Goal: Obtain resource: Obtain resource

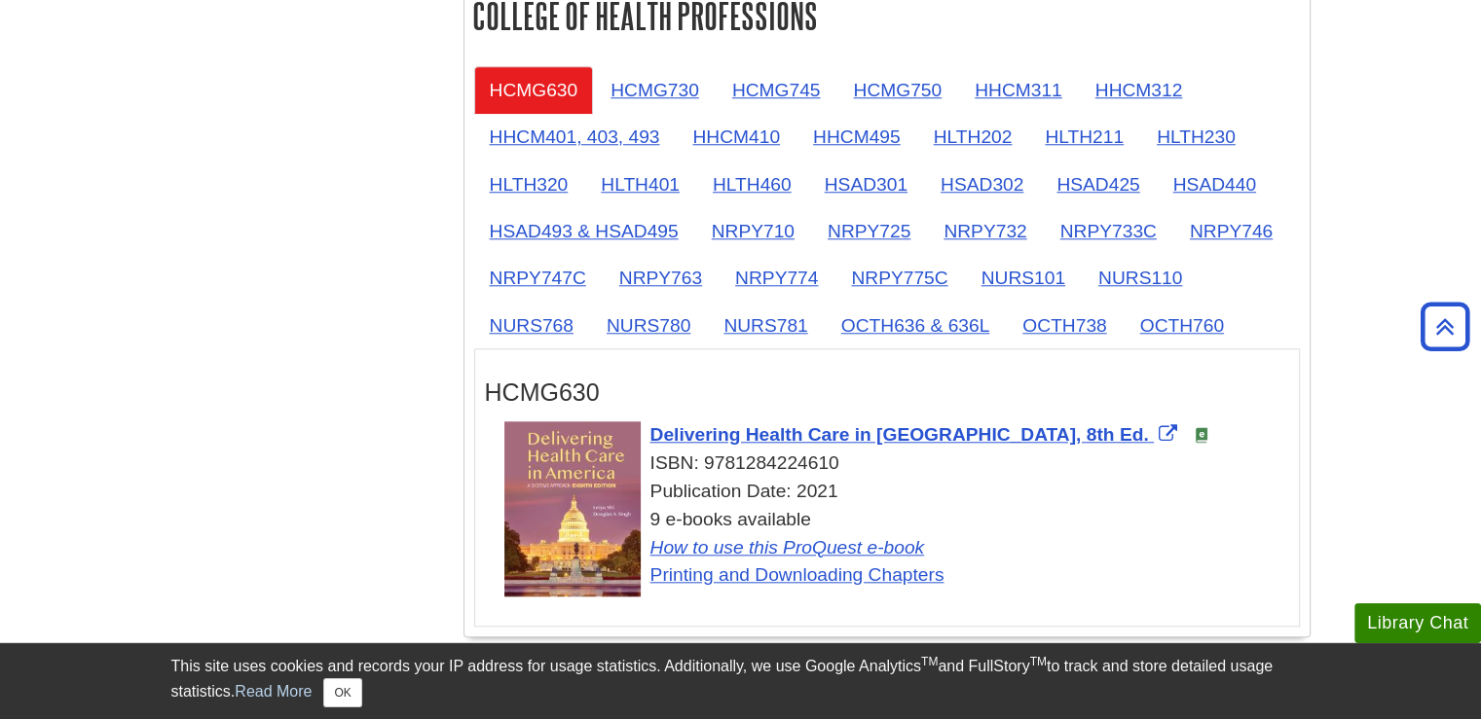
scroll to position [1850, 0]
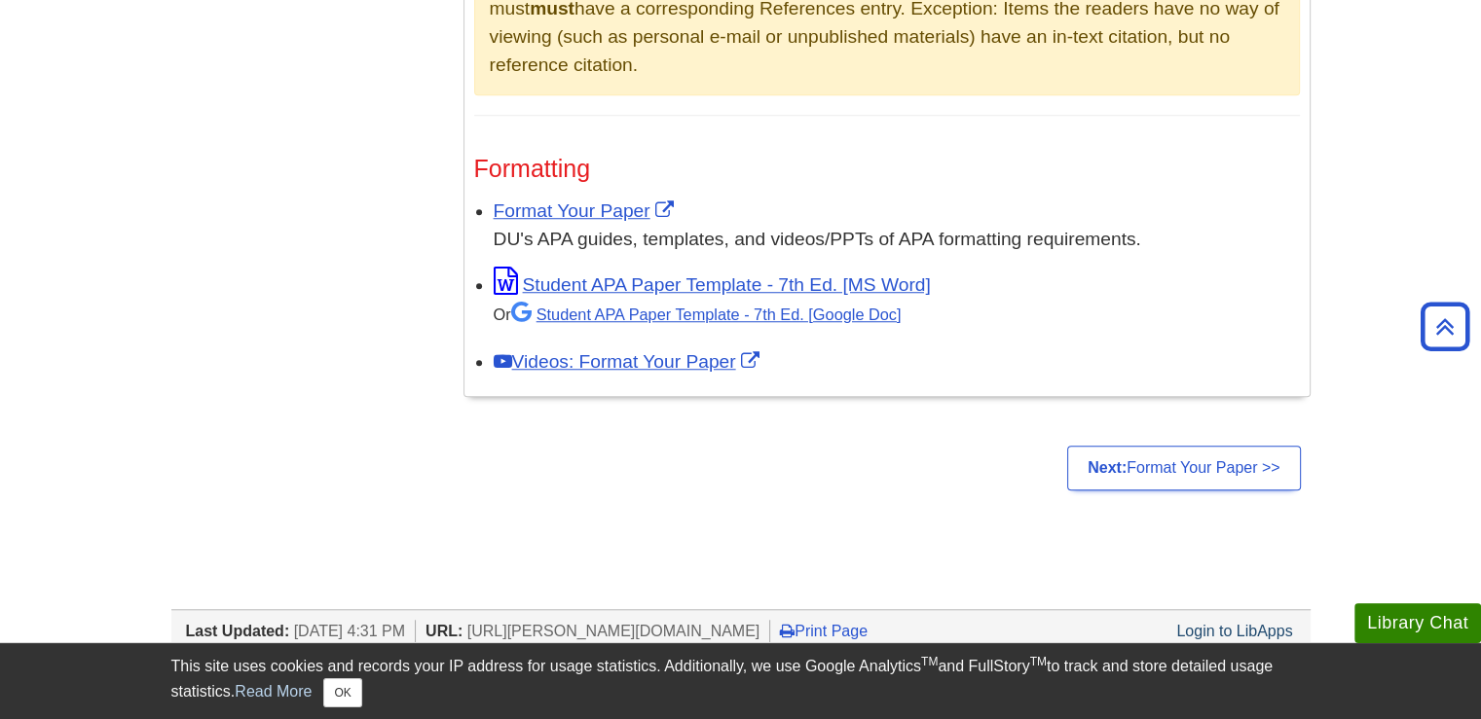
scroll to position [1558, 0]
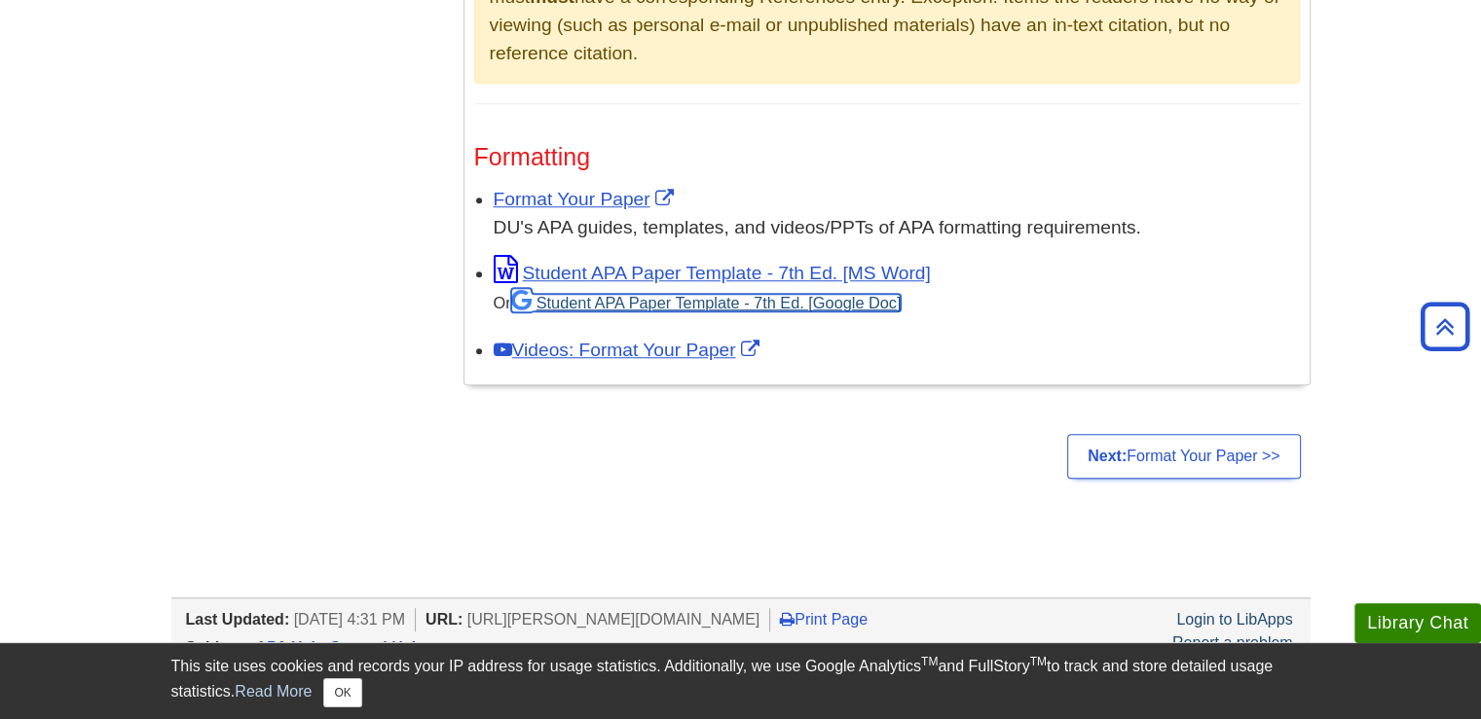
click at [861, 306] on link "Student APA Paper Template - 7th Ed. [Google Doc]" at bounding box center [706, 303] width 390 height 18
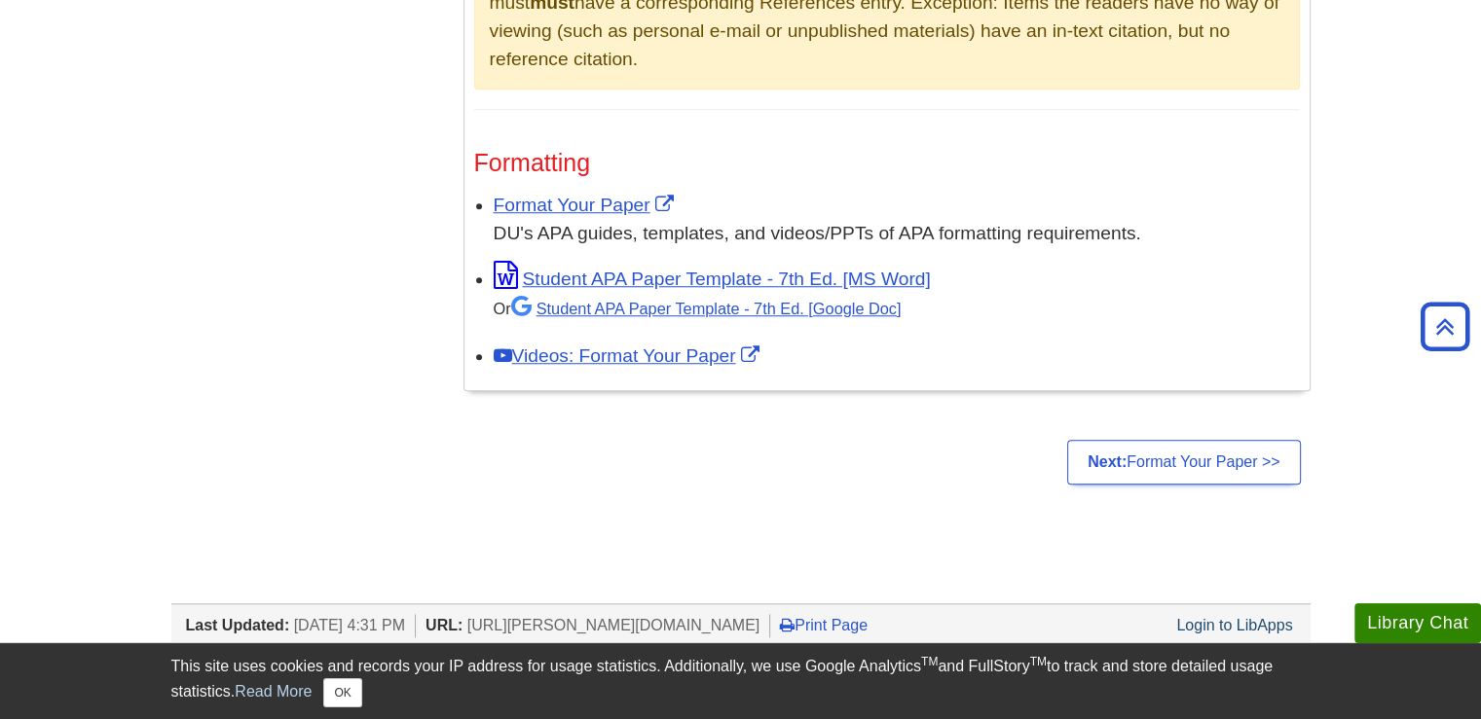
scroll to position [1752, 0]
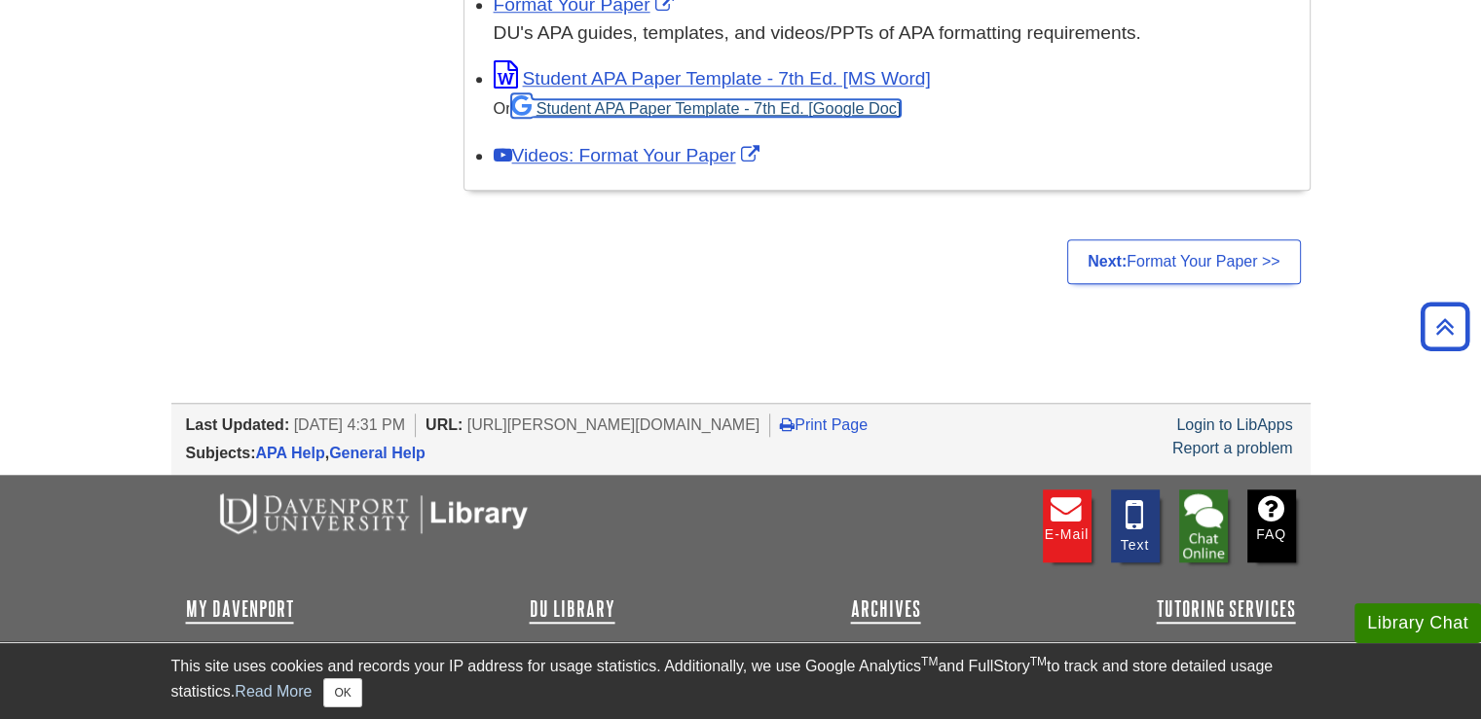
click at [668, 112] on link "Student APA Paper Template - 7th Ed. [Google Doc]" at bounding box center [706, 108] width 390 height 18
